Goal: Feedback & Contribution: Submit feedback/report problem

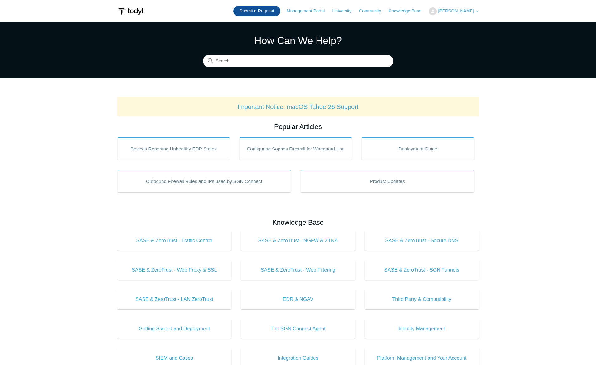
click at [280, 9] on link "Submit a Request" at bounding box center [256, 11] width 47 height 10
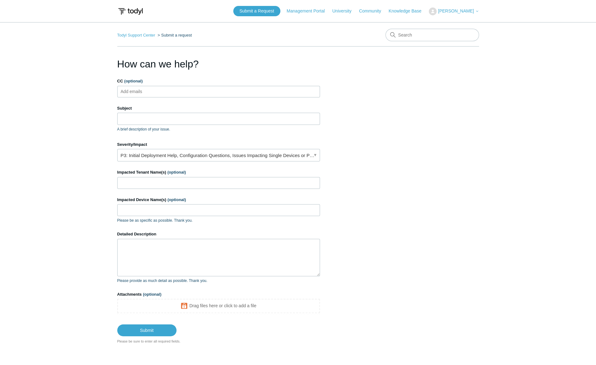
click at [171, 94] on ul "Add emails" at bounding box center [218, 92] width 203 height 12
type input "[EMAIL_ADDRESS][DOMAIN_NAME]"
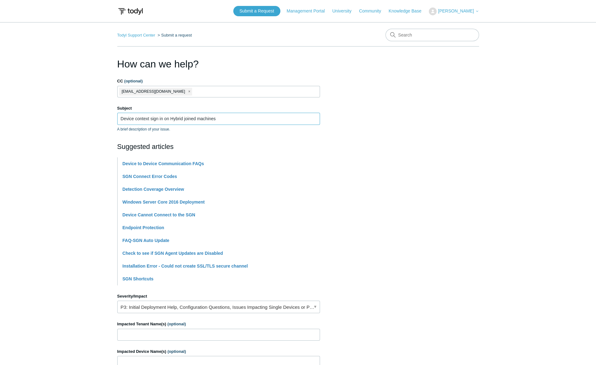
type input "Device context sign in on Hybrid joined machines"
click at [154, 334] on input "Impacted Tenant Name(s) (optional)" at bounding box center [218, 334] width 203 height 12
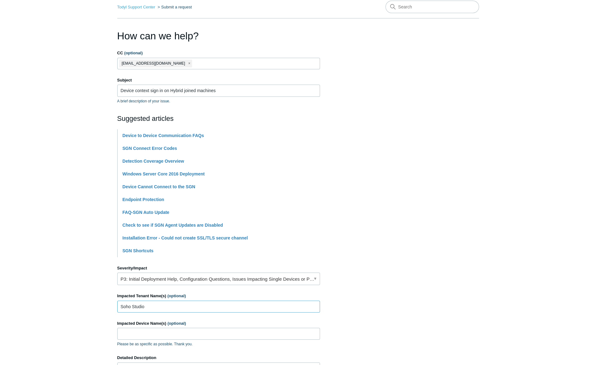
click at [128, 307] on input "Soho Studio" at bounding box center [218, 306] width 203 height 12
type input "Soho Studio"
click at [125, 328] on input "Impacted Device Name(s) (optional)" at bounding box center [218, 333] width 203 height 12
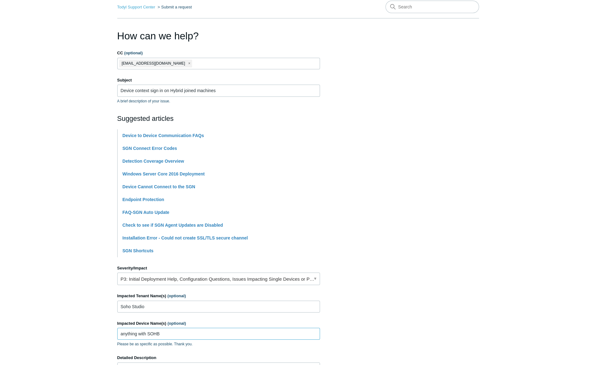
type input "anything with SOHB"
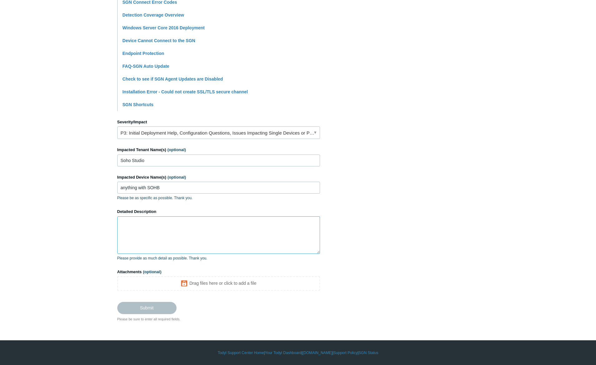
click at [143, 232] on textarea "Detailed Description" at bounding box center [218, 234] width 203 height 37
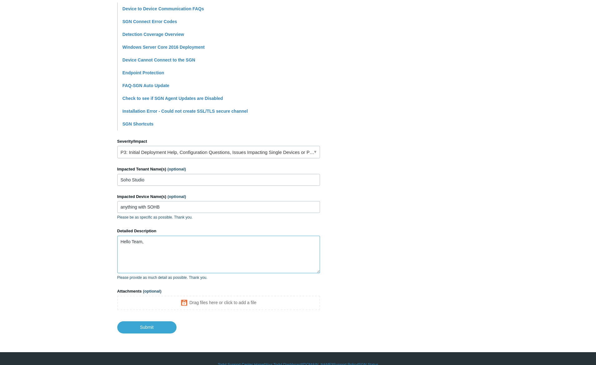
scroll to position [167, 0]
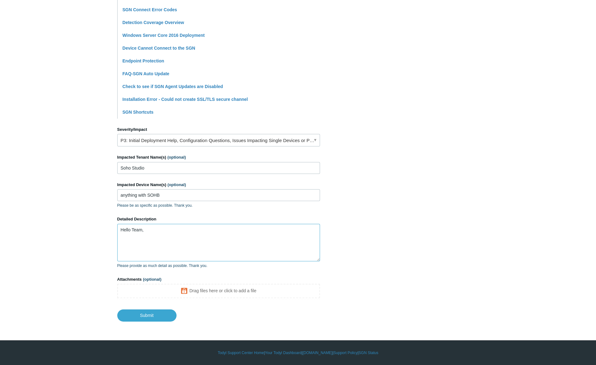
click at [140, 241] on textarea "Hello Team," at bounding box center [218, 242] width 203 height 37
click at [133, 236] on textarea "Hello Team," at bounding box center [218, 242] width 203 height 37
click at [205, 236] on textarea "Hello Team, We areseegin a behavior where hybrid joined devices do not use the …" at bounding box center [218, 242] width 203 height 37
click at [239, 234] on textarea "Hello Team, We areseegin a behavior where hybrid joined devices do not use the …" at bounding box center [218, 242] width 203 height 37
click at [190, 235] on textarea "Hello Team, We areseegin a behavior where hybrid joined devices do not appear t…" at bounding box center [218, 242] width 203 height 37
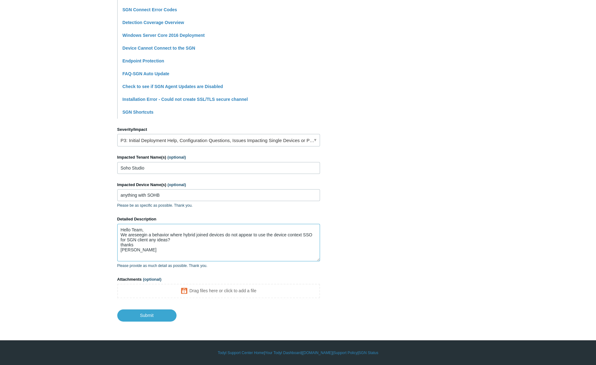
click at [187, 237] on textarea "Hello Team, We areseegin a behavior where hybrid joined devices do not appear t…" at bounding box center [218, 242] width 203 height 37
type textarea "Hello Team, We areseegin a behavior where hybrid joined devices do not appear t…"
click at [170, 316] on input "Submit" at bounding box center [146, 315] width 59 height 12
